Goal: Information Seeking & Learning: Learn about a topic

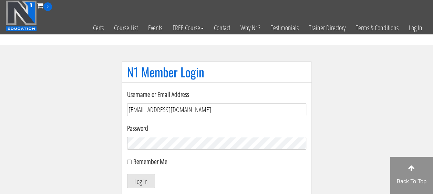
click at [194, 110] on input "Theunitbelfast@outlook.com" at bounding box center [216, 109] width 179 height 13
type input "T"
click at [194, 110] on input "Username or Email Address" at bounding box center [216, 109] width 179 height 13
type input "[EMAIL_ADDRESS][DOMAIN_NAME]"
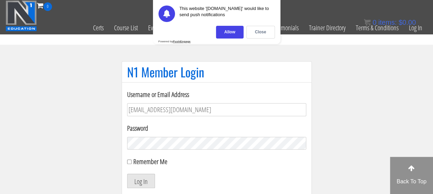
click at [145, 181] on button "Log In" at bounding box center [141, 181] width 28 height 14
click at [130, 163] on input "Remember Me" at bounding box center [129, 162] width 4 height 4
checkbox input "true"
click at [264, 30] on div "Close" at bounding box center [260, 32] width 29 height 13
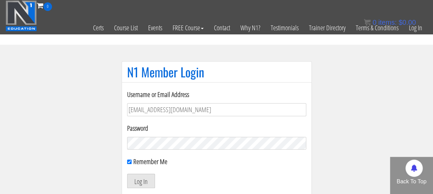
click at [145, 177] on button "Log In" at bounding box center [141, 181] width 28 height 14
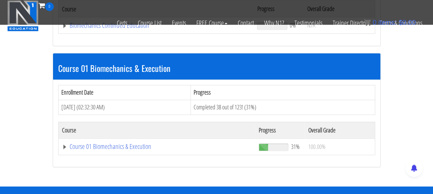
scroll to position [179, 0]
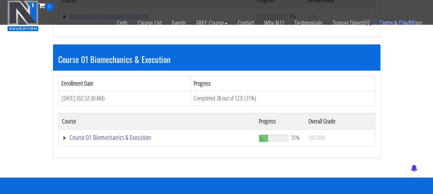
click at [120, 136] on link "Course 01 Biomechanics & Execution" at bounding box center [157, 137] width 190 height 7
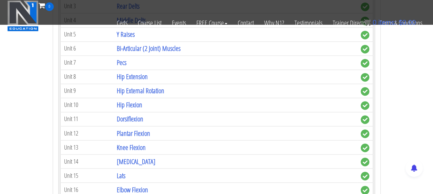
scroll to position [511, 0]
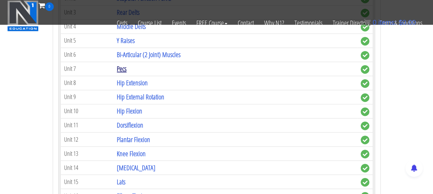
click at [122, 64] on link "Pecs" at bounding box center [122, 68] width 10 height 9
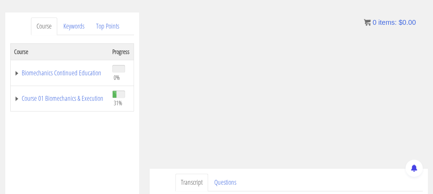
scroll to position [54, 0]
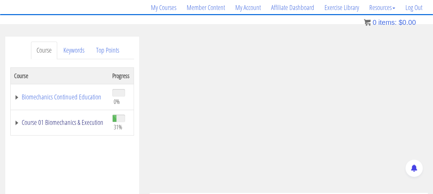
click at [86, 120] on link "Course 01 Biomechanics & Execution" at bounding box center [59, 122] width 91 height 7
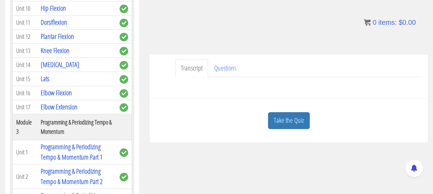
scroll to position [0, 0]
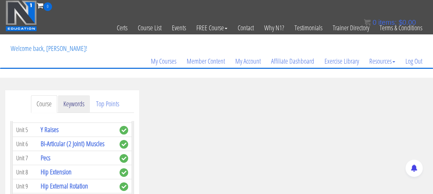
click at [78, 111] on link "Keywords" at bounding box center [74, 104] width 32 height 18
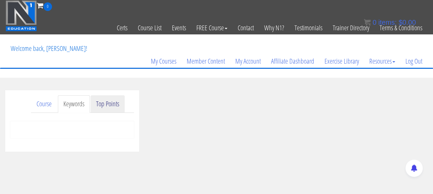
click at [97, 106] on link "Top Points" at bounding box center [108, 104] width 34 height 18
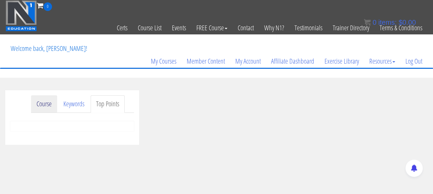
click at [40, 102] on link "Course" at bounding box center [44, 104] width 26 height 18
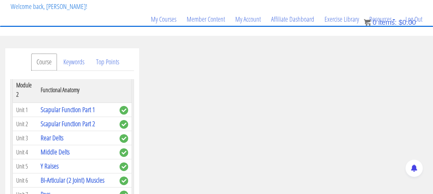
scroll to position [101, 0]
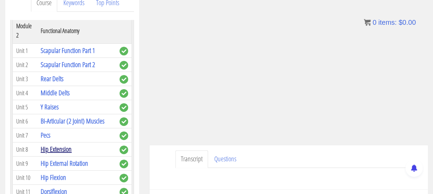
click at [63, 145] on link "Hip Extension" at bounding box center [56, 149] width 31 height 9
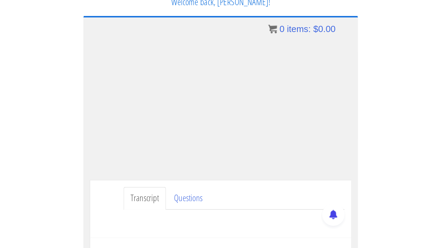
scroll to position [11, 0]
